Goal: Task Accomplishment & Management: Manage account settings

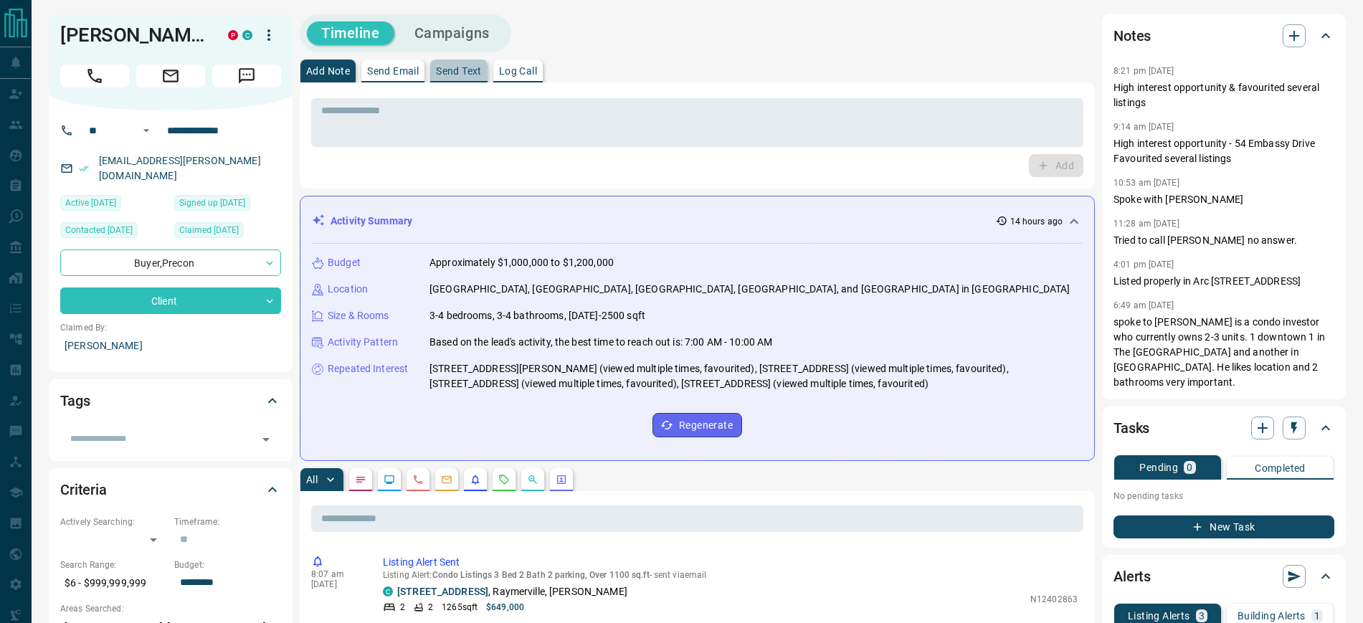
click at [466, 66] on p "Send Text" at bounding box center [459, 71] width 46 height 10
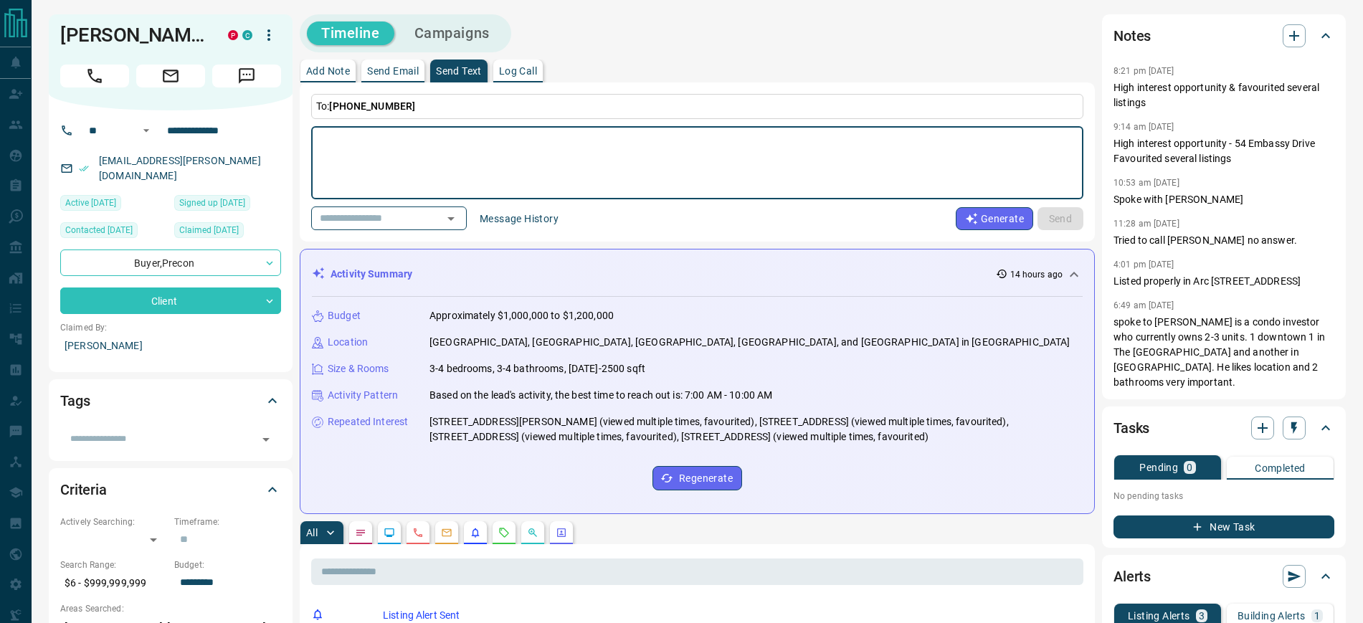
click at [1014, 215] on button "Generate" at bounding box center [994, 218] width 77 height 23
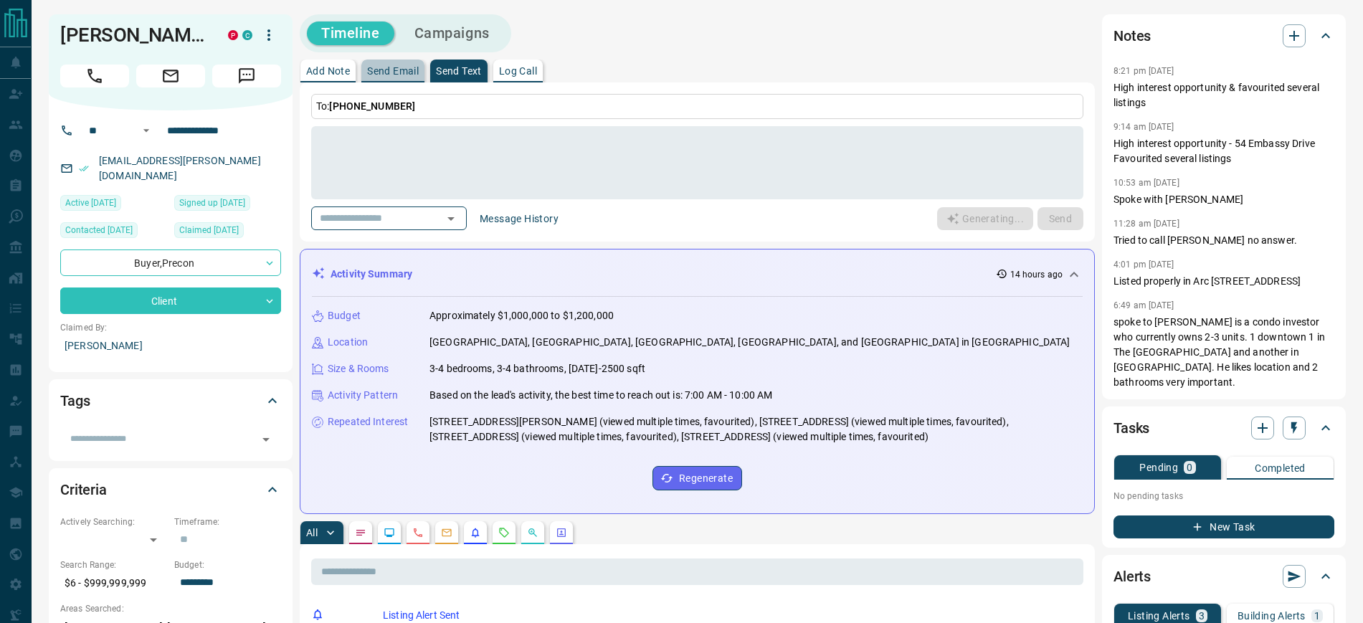
click at [393, 77] on button "Send Email" at bounding box center [392, 71] width 63 height 23
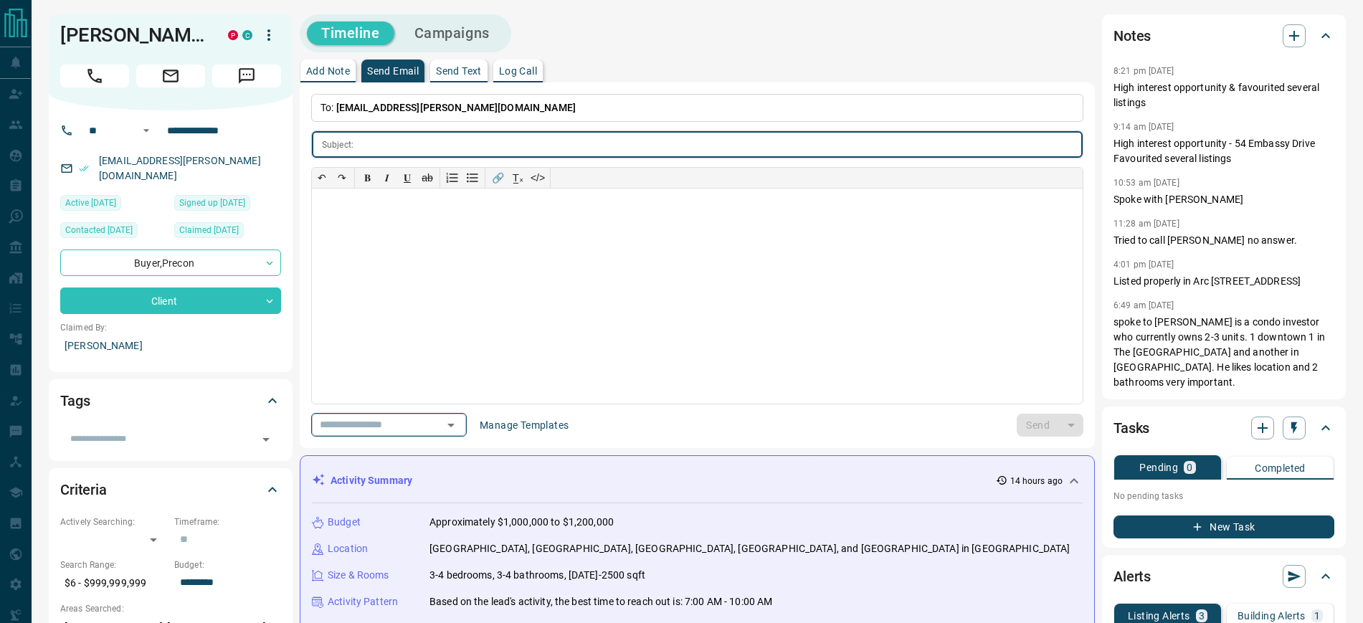
click at [460, 427] on icon "Open" at bounding box center [450, 425] width 17 height 17
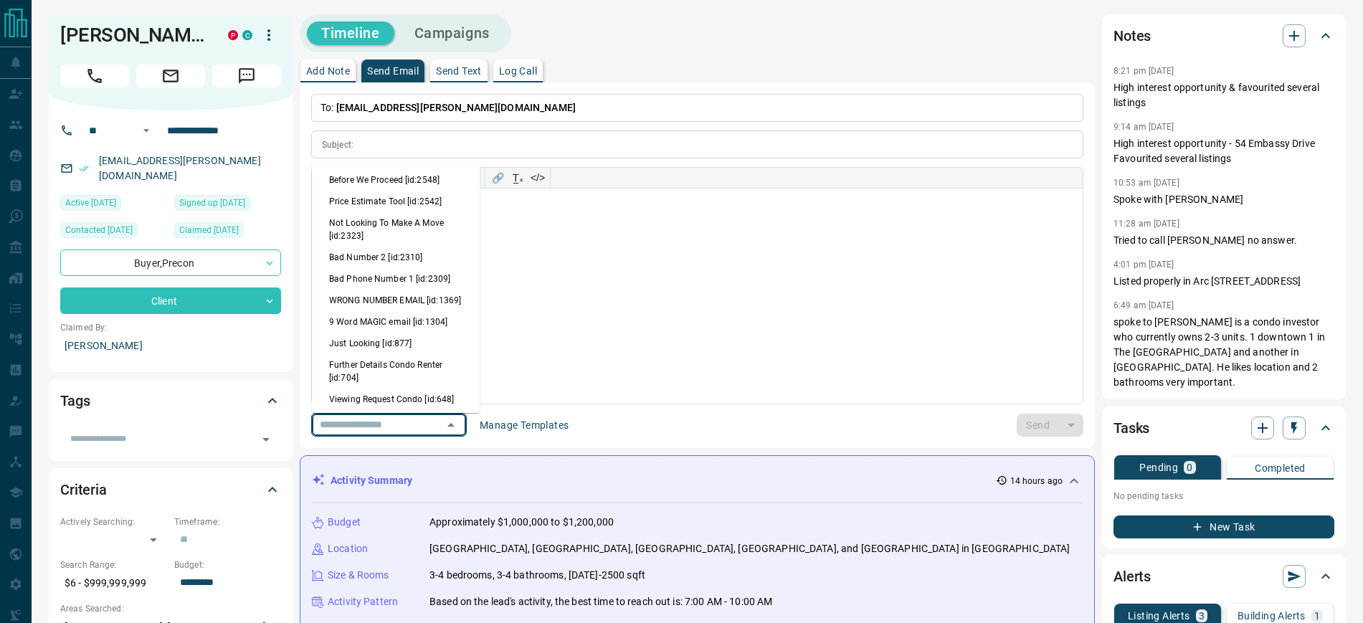
click at [528, 423] on button "Manage Templates" at bounding box center [524, 425] width 106 height 23
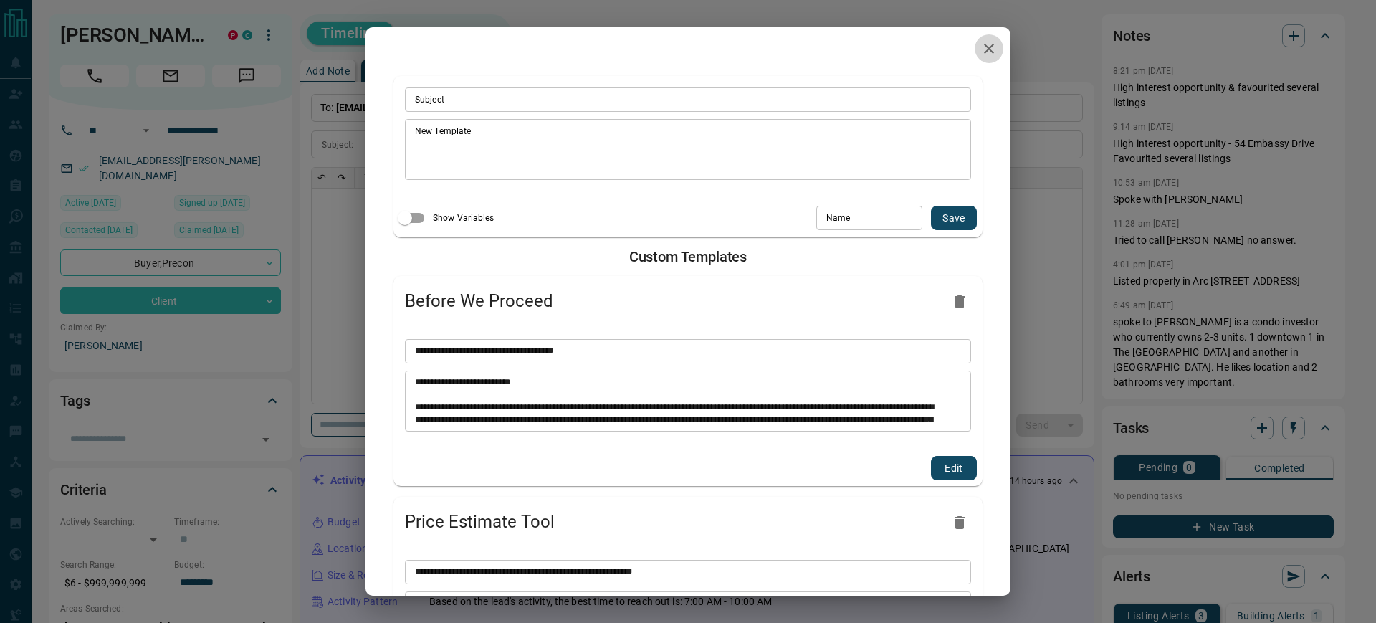
click at [981, 45] on icon "button" at bounding box center [989, 48] width 17 height 17
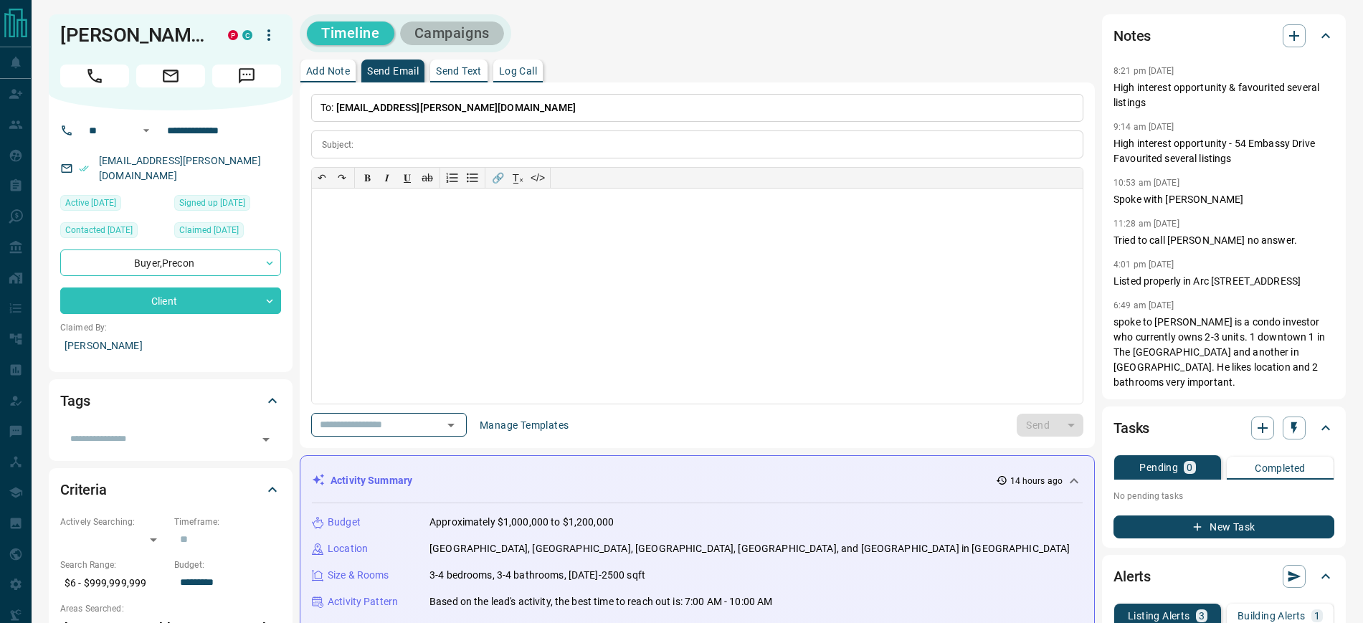
click at [460, 34] on button "Campaigns" at bounding box center [452, 34] width 104 height 24
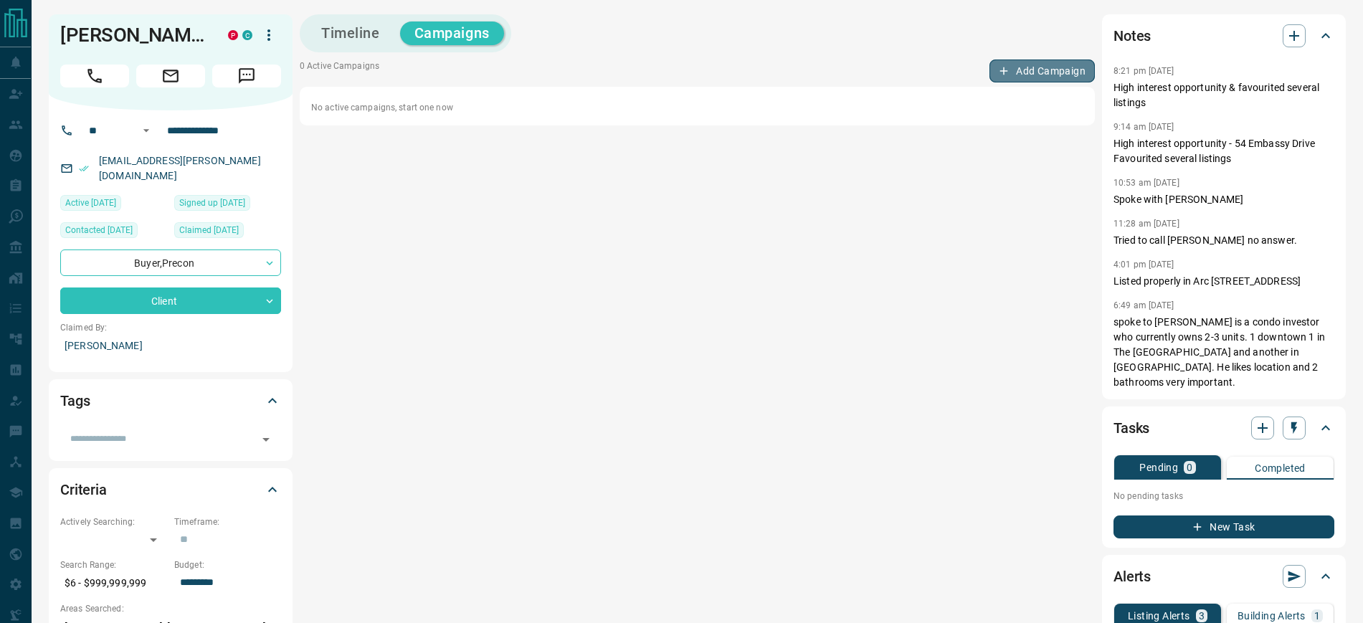
click at [1023, 66] on button "Add Campaign" at bounding box center [1041, 71] width 105 height 23
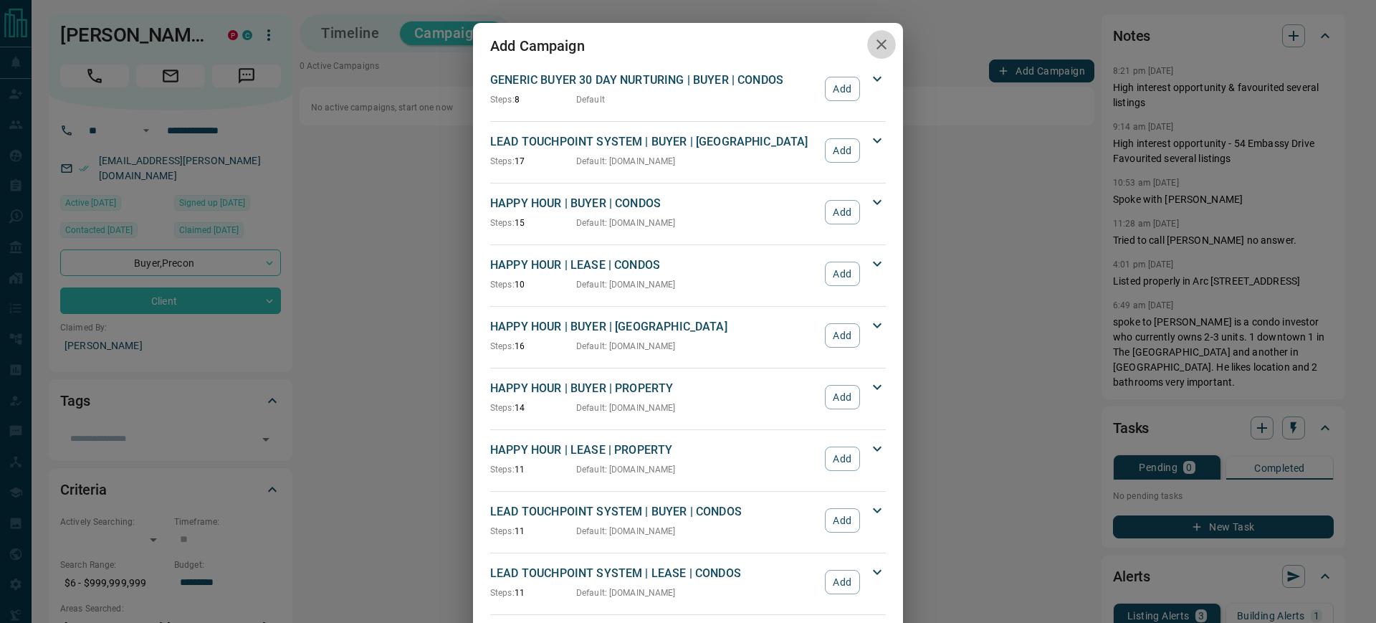
click at [877, 44] on icon "button" at bounding box center [881, 44] width 17 height 17
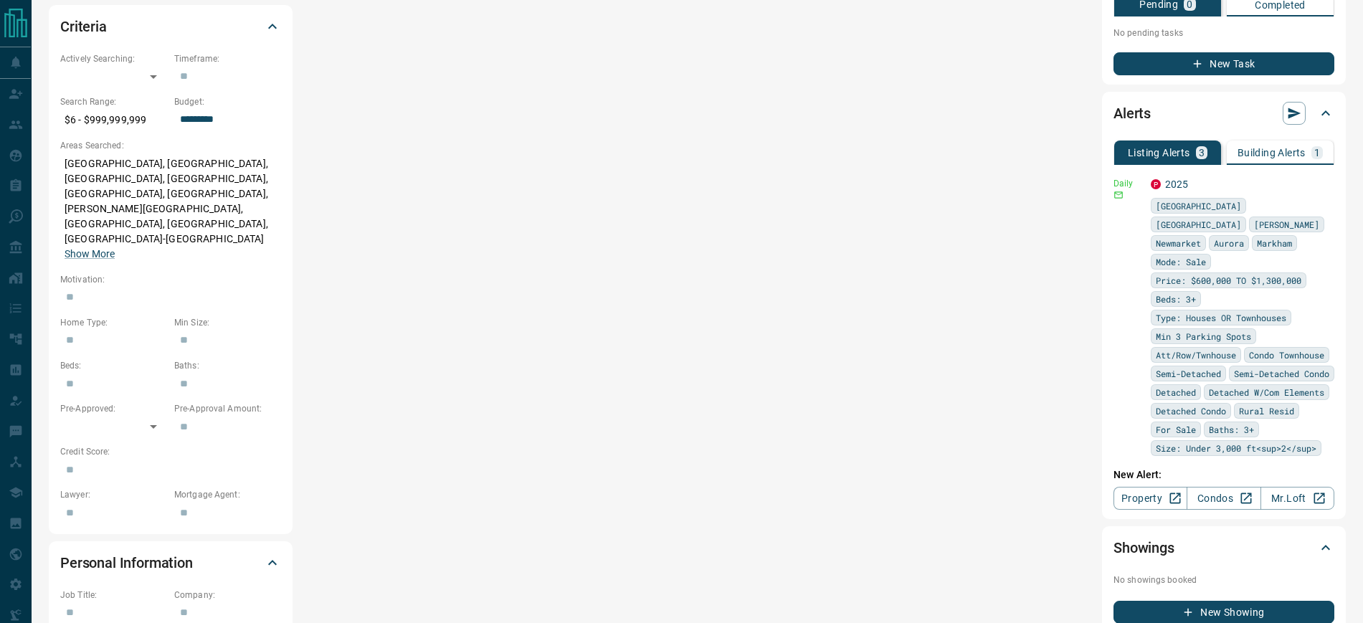
scroll to position [2, 0]
click at [1262, 148] on p "Building Alerts" at bounding box center [1271, 153] width 68 height 10
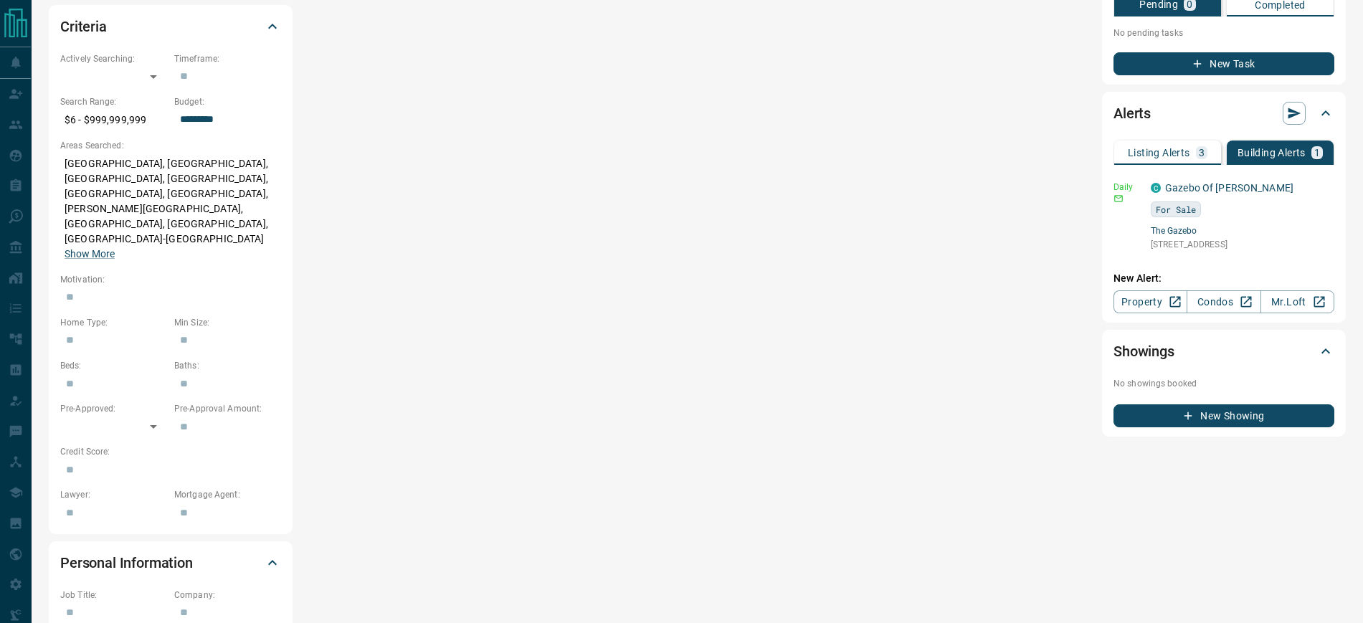
scroll to position [0, 0]
click at [1167, 148] on p "Listing Alerts" at bounding box center [1159, 153] width 62 height 10
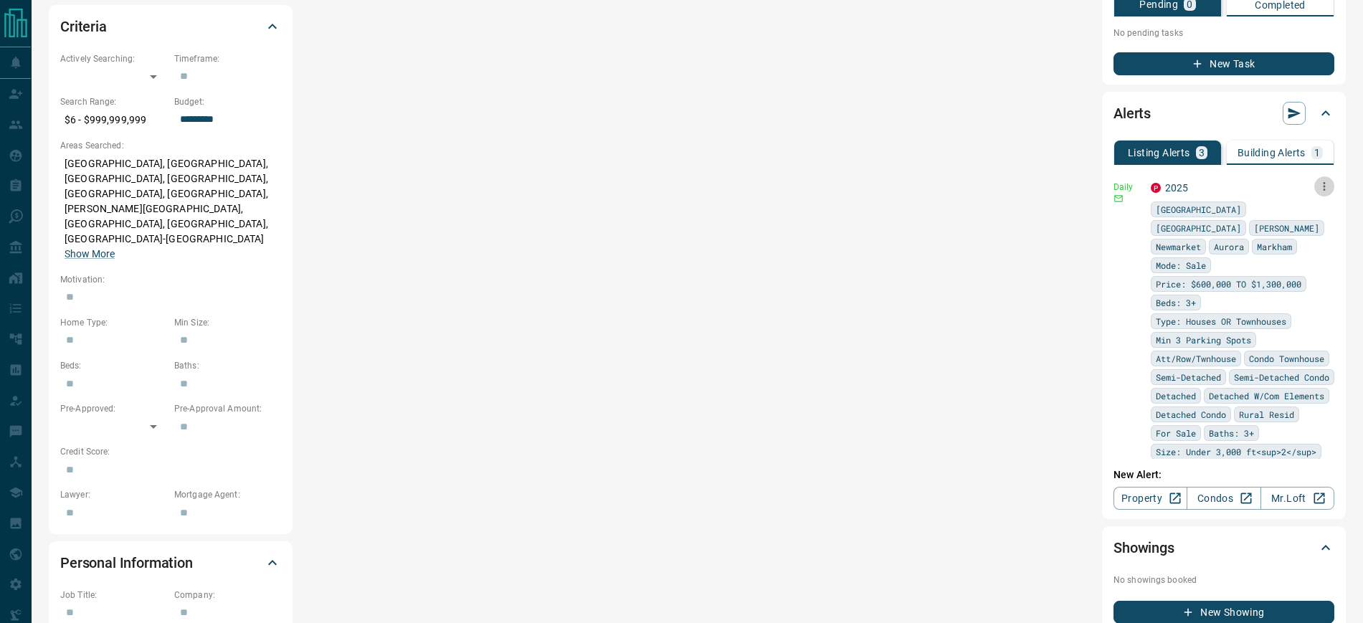
click at [1318, 180] on icon "button" at bounding box center [1324, 186] width 13 height 13
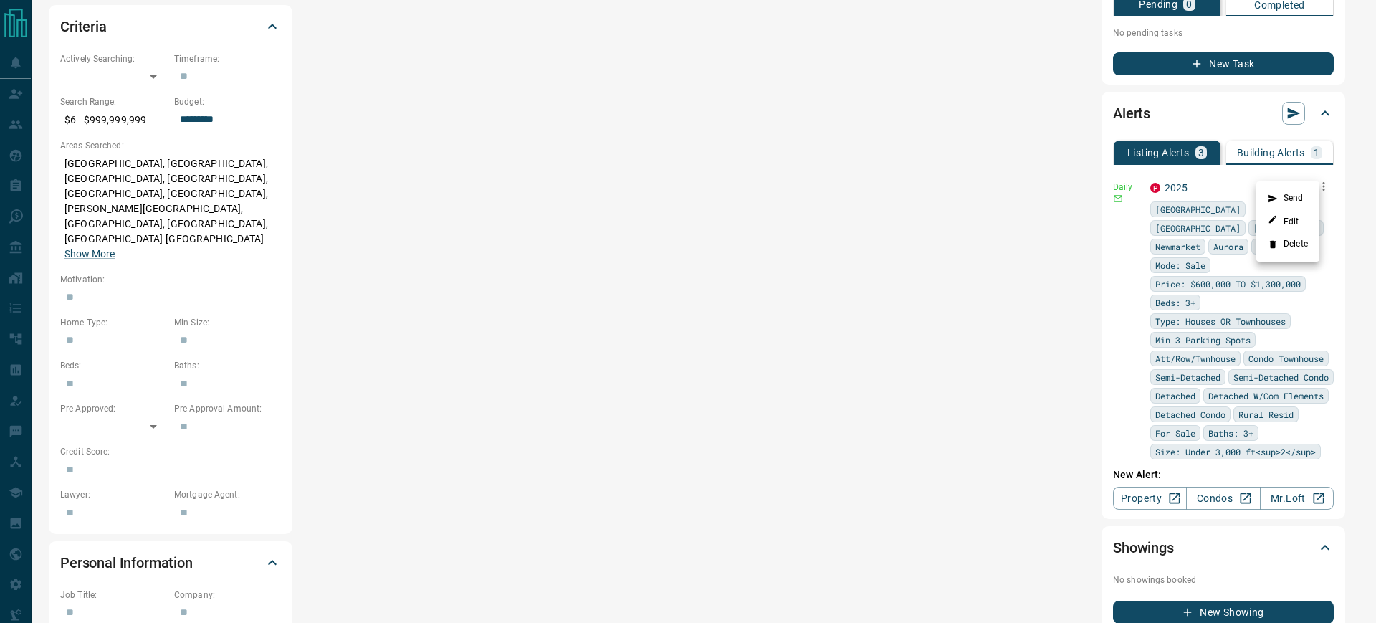
click at [1245, 164] on div at bounding box center [688, 311] width 1376 height 623
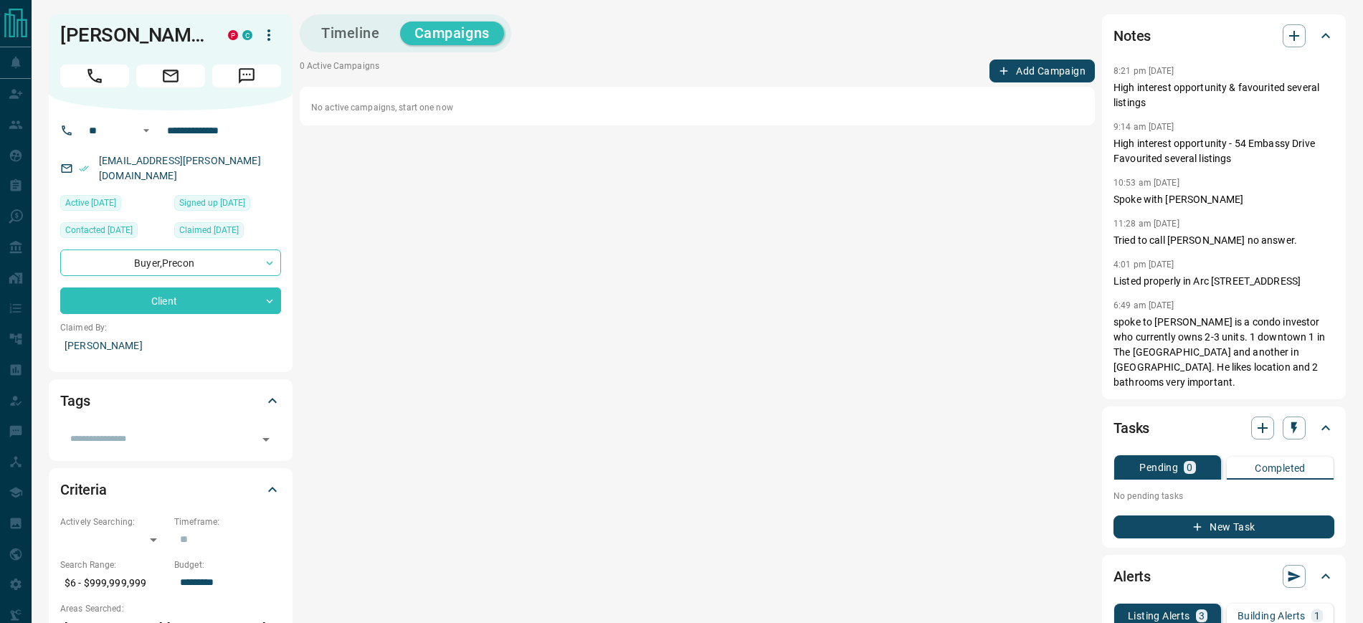
click at [330, 35] on button "Timeline" at bounding box center [350, 34] width 87 height 24
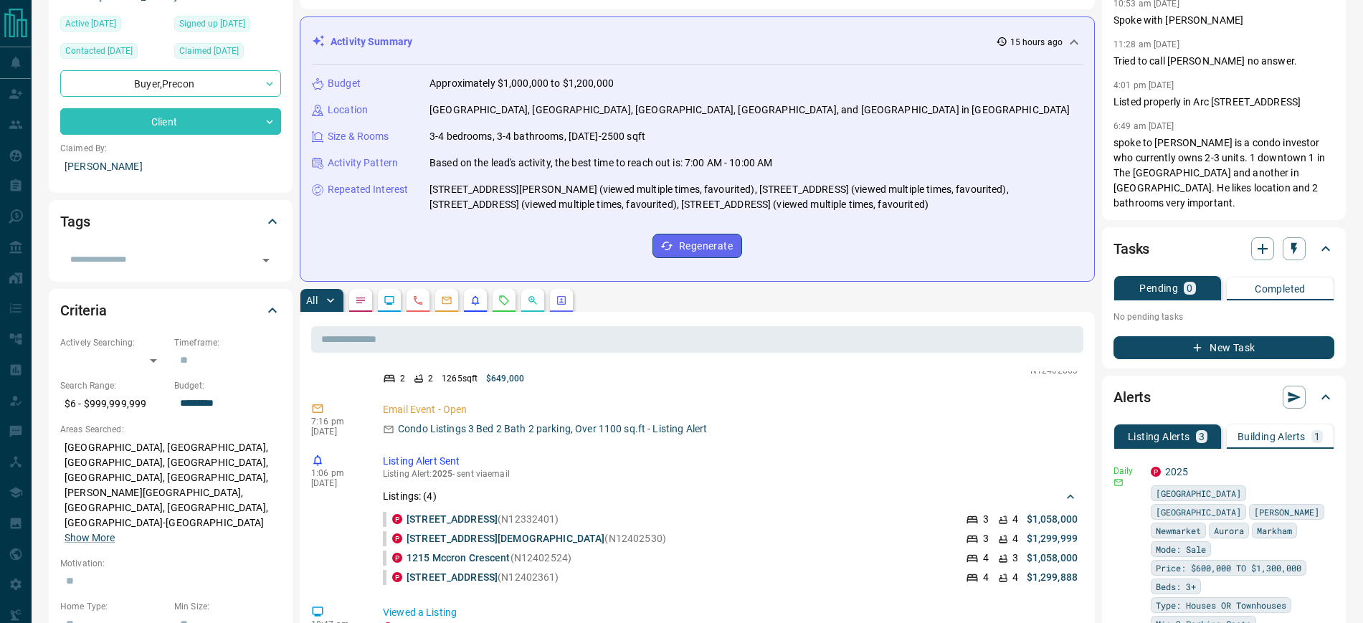
scroll to position [90, 0]
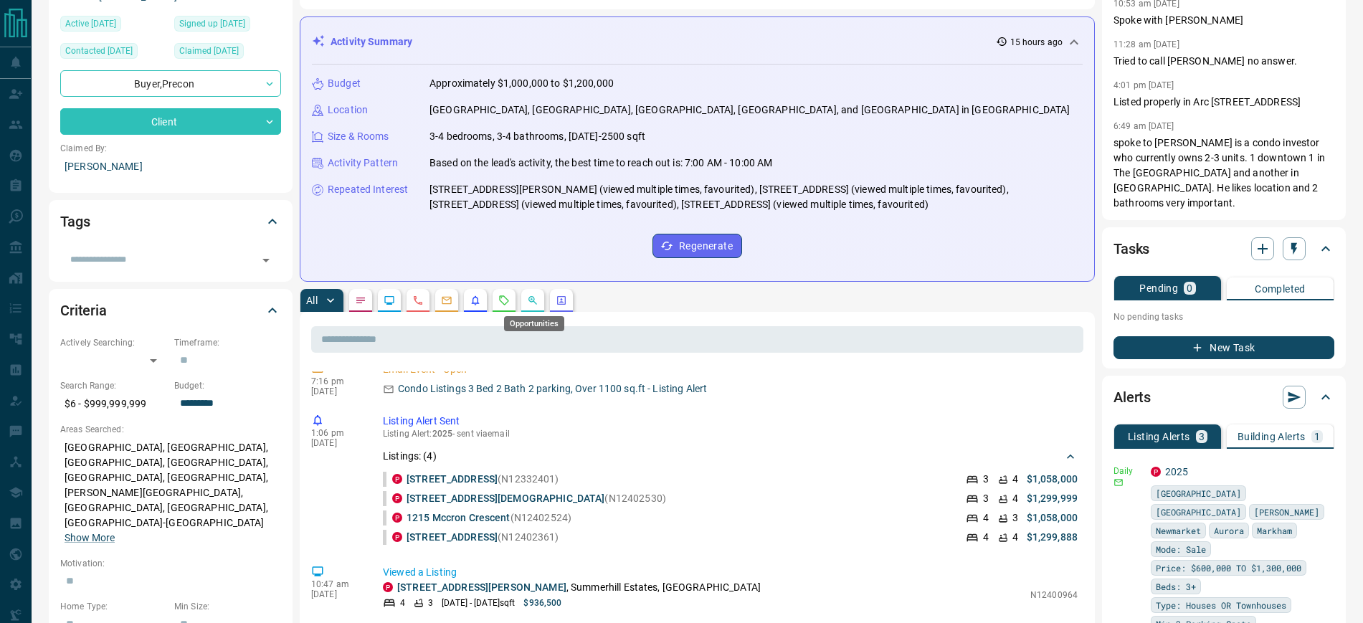
click at [535, 300] on icon "Opportunities" at bounding box center [532, 300] width 9 height 9
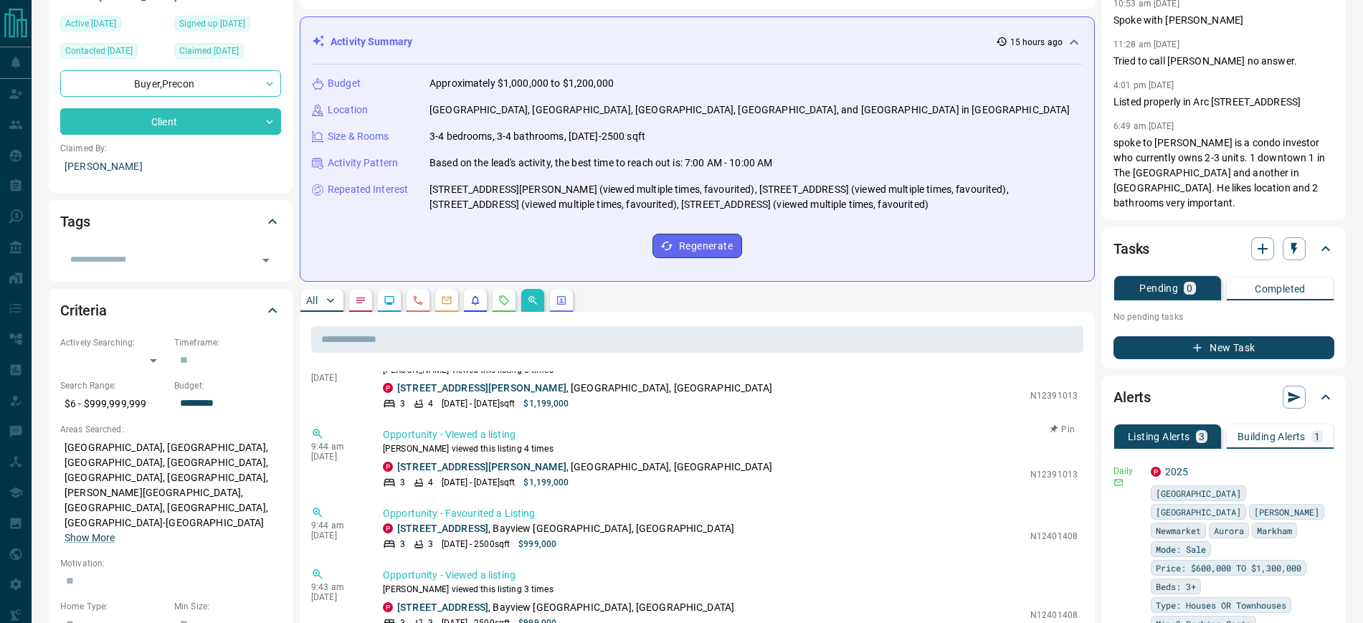
scroll to position [0, 0]
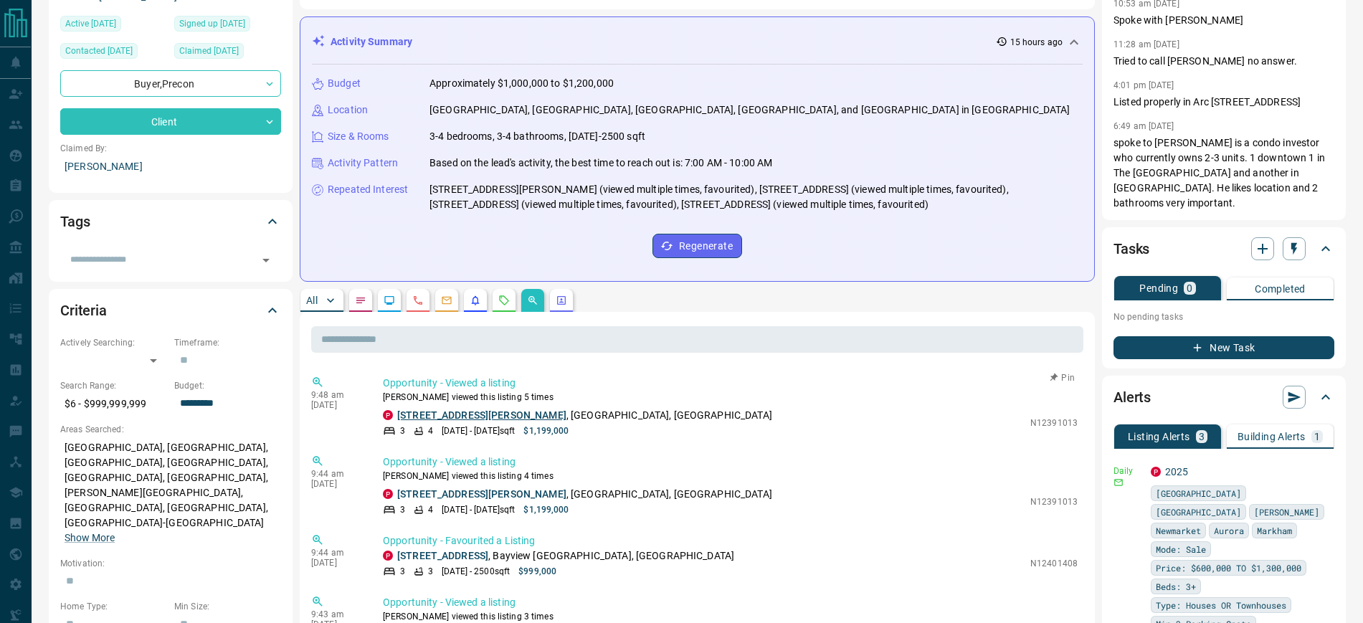
click at [458, 417] on link "[STREET_ADDRESS][PERSON_NAME]" at bounding box center [481, 414] width 169 height 11
click at [506, 300] on icon "Requests" at bounding box center [503, 300] width 11 height 11
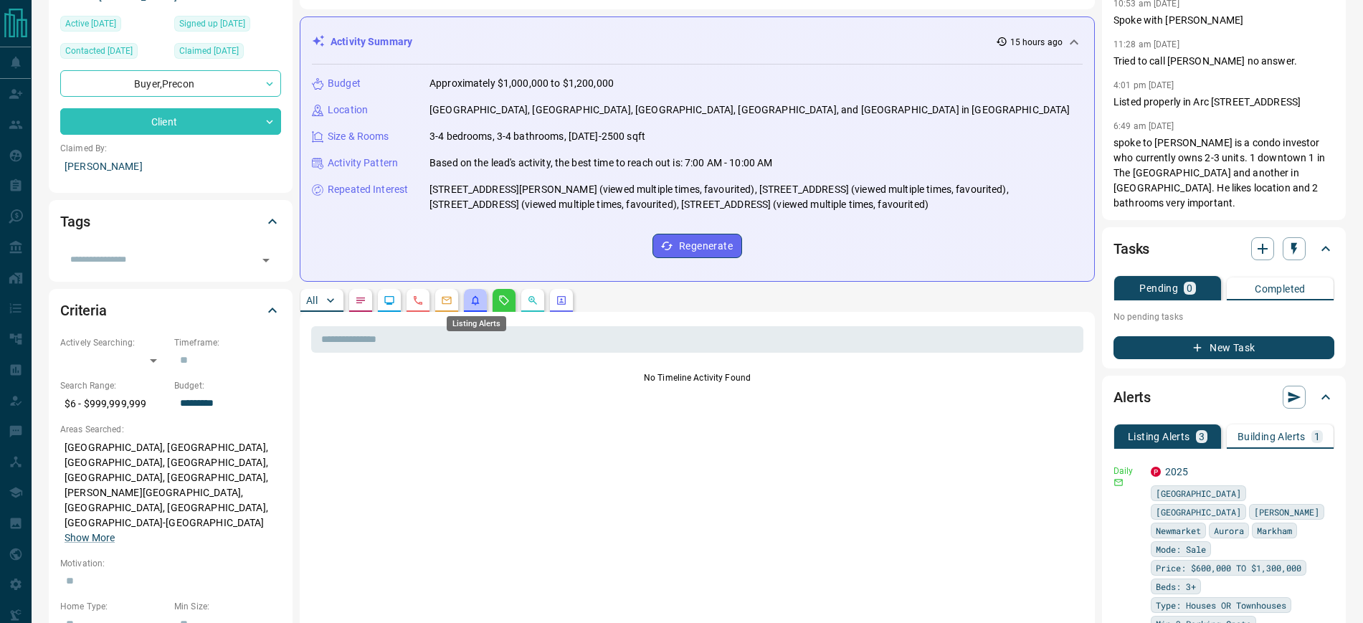
click at [477, 301] on icon "Listing Alerts" at bounding box center [475, 300] width 11 height 11
